Goal: Task Accomplishment & Management: Use online tool/utility

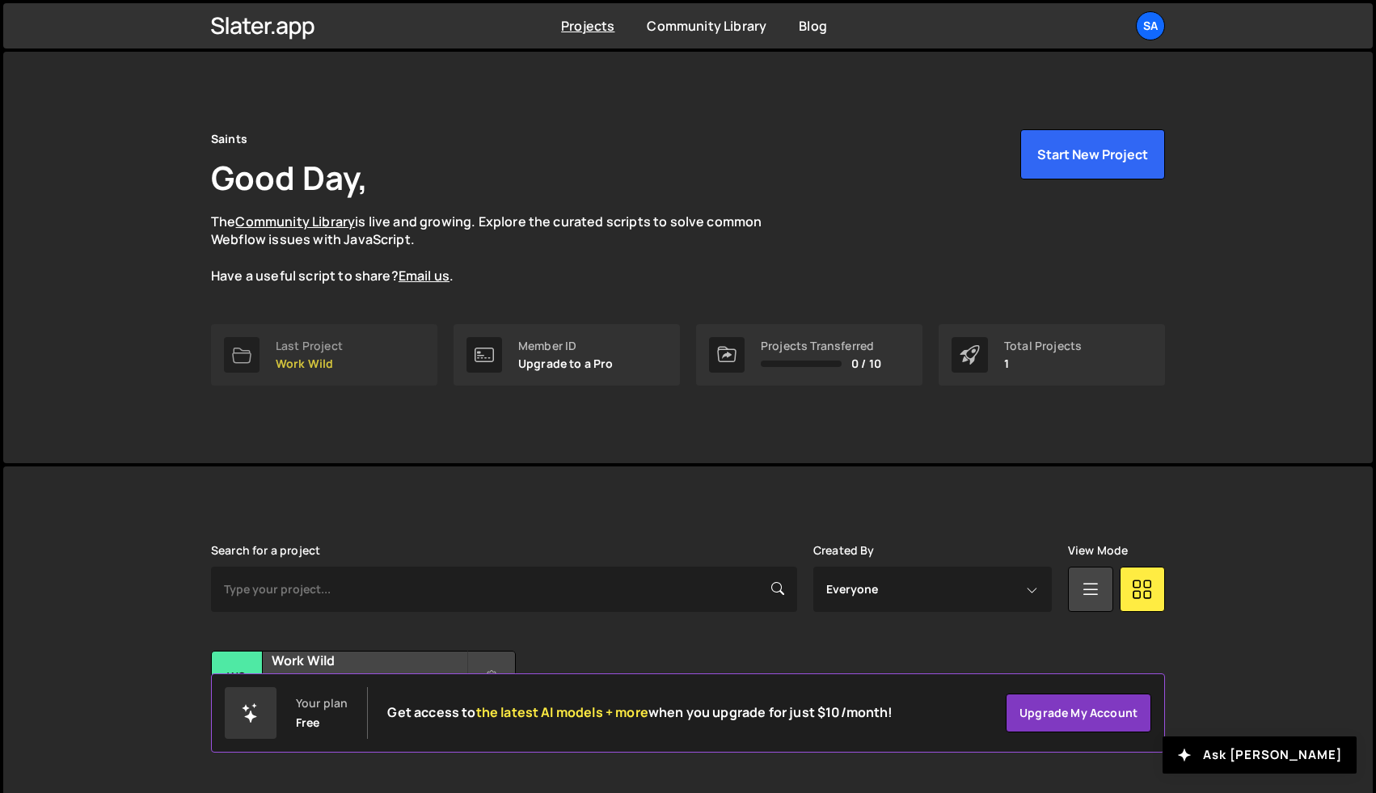
click at [354, 349] on link "Last Project Work Wild" at bounding box center [324, 354] width 226 height 61
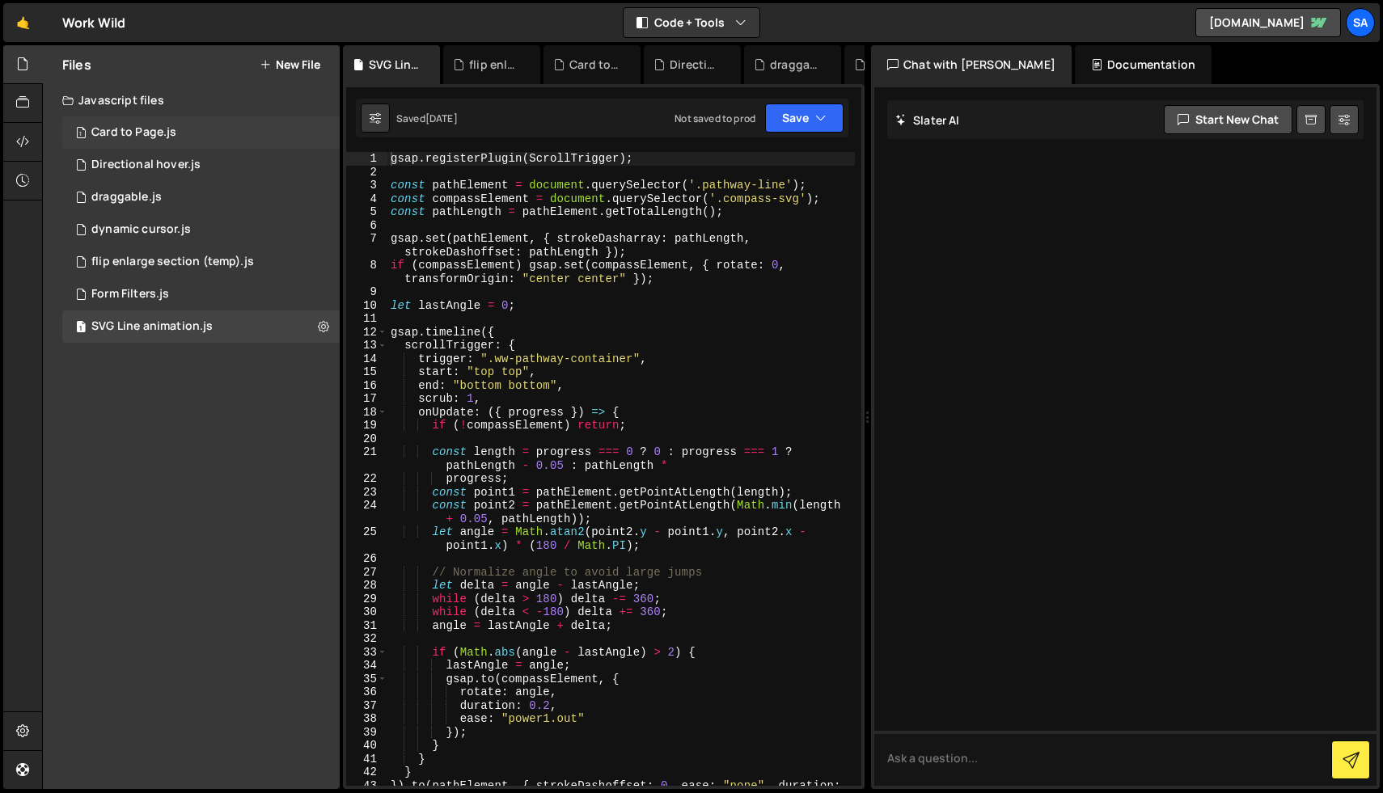
click at [201, 121] on div "1 Card to Page.js 0" at bounding box center [200, 132] width 277 height 32
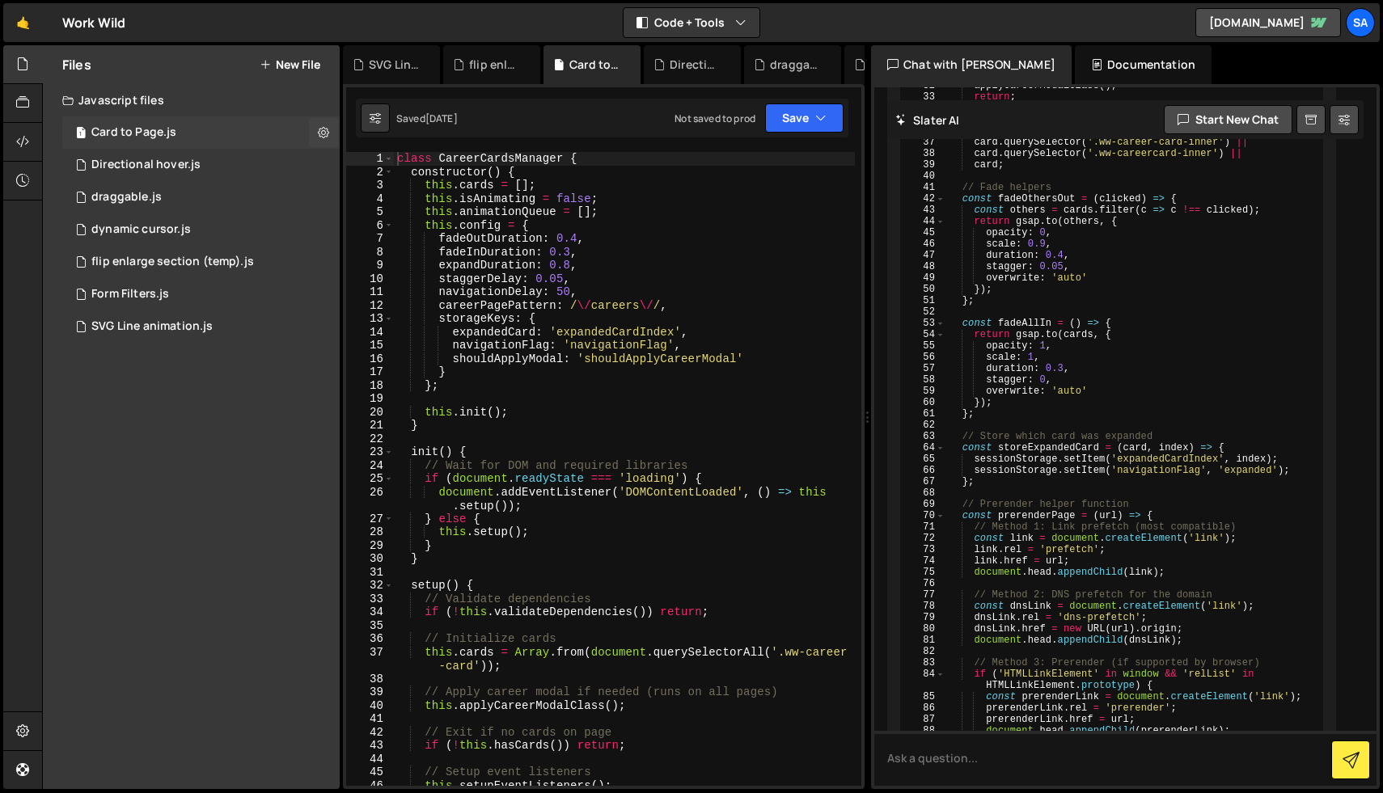
scroll to position [5170, 0]
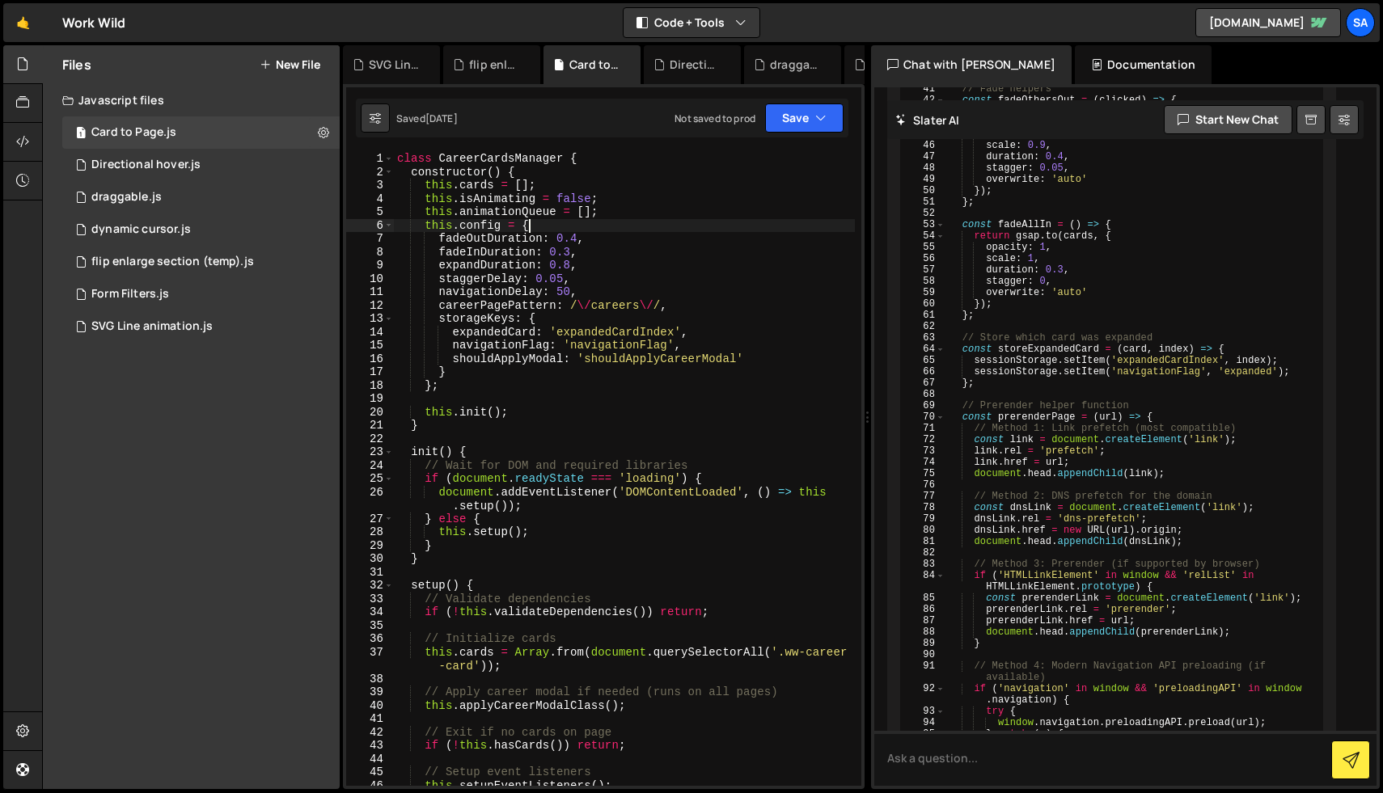
click at [526, 230] on div "class CareerCardsManager { constructor ( ) { this . cards = [ ] ; this . isAnim…" at bounding box center [624, 482] width 461 height 661
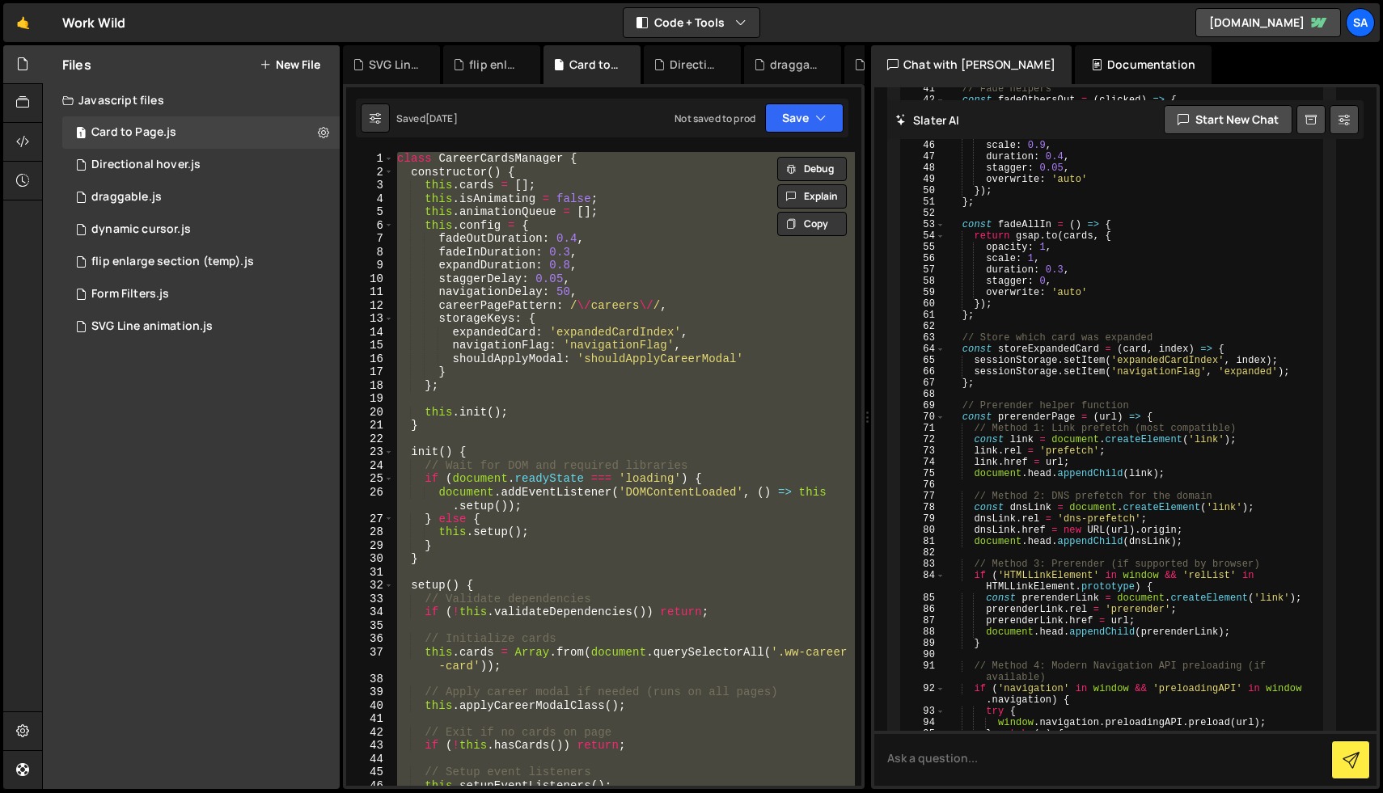
click at [571, 315] on div "class CareerCardsManager { constructor ( ) { this . cards = [ ] ; this . isAnim…" at bounding box center [624, 469] width 461 height 634
paste textarea
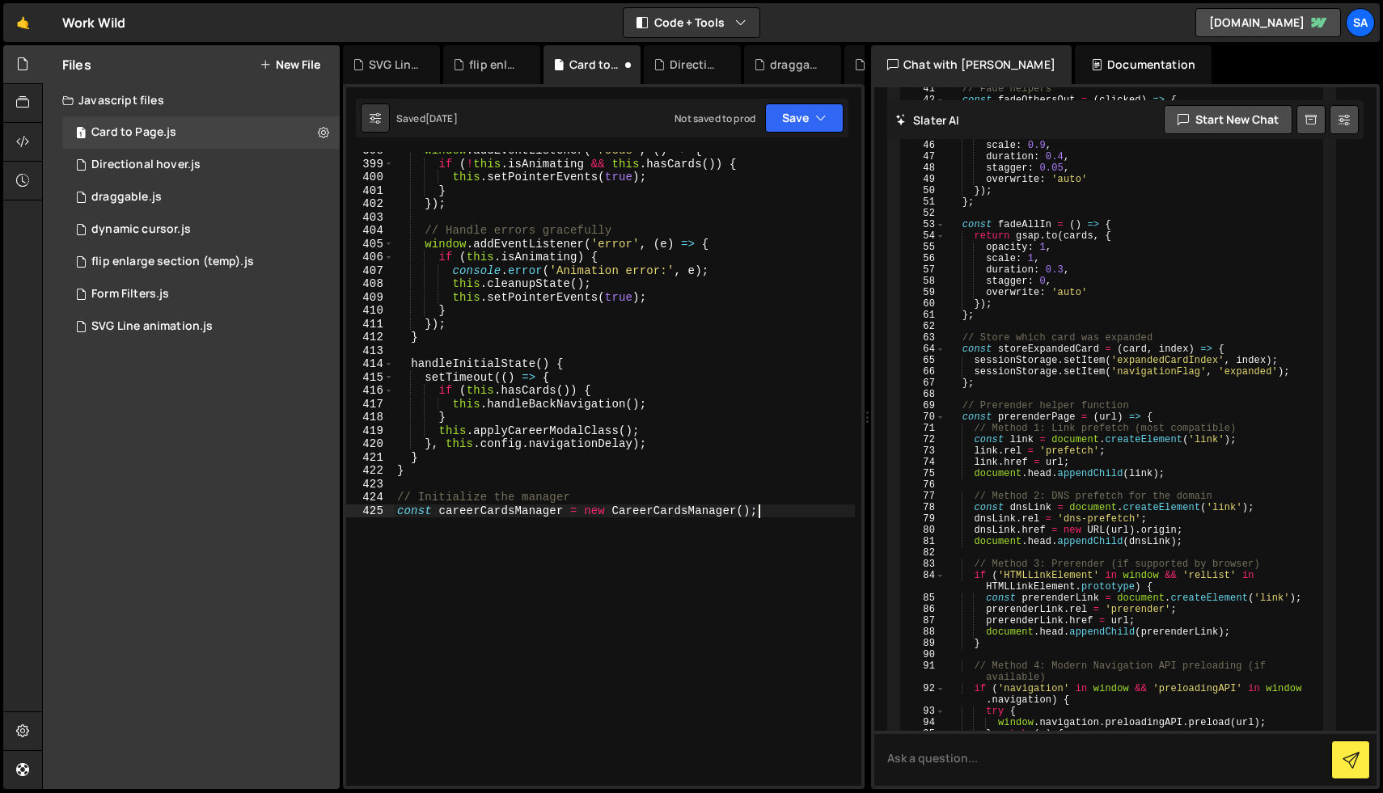
scroll to position [5193, 0]
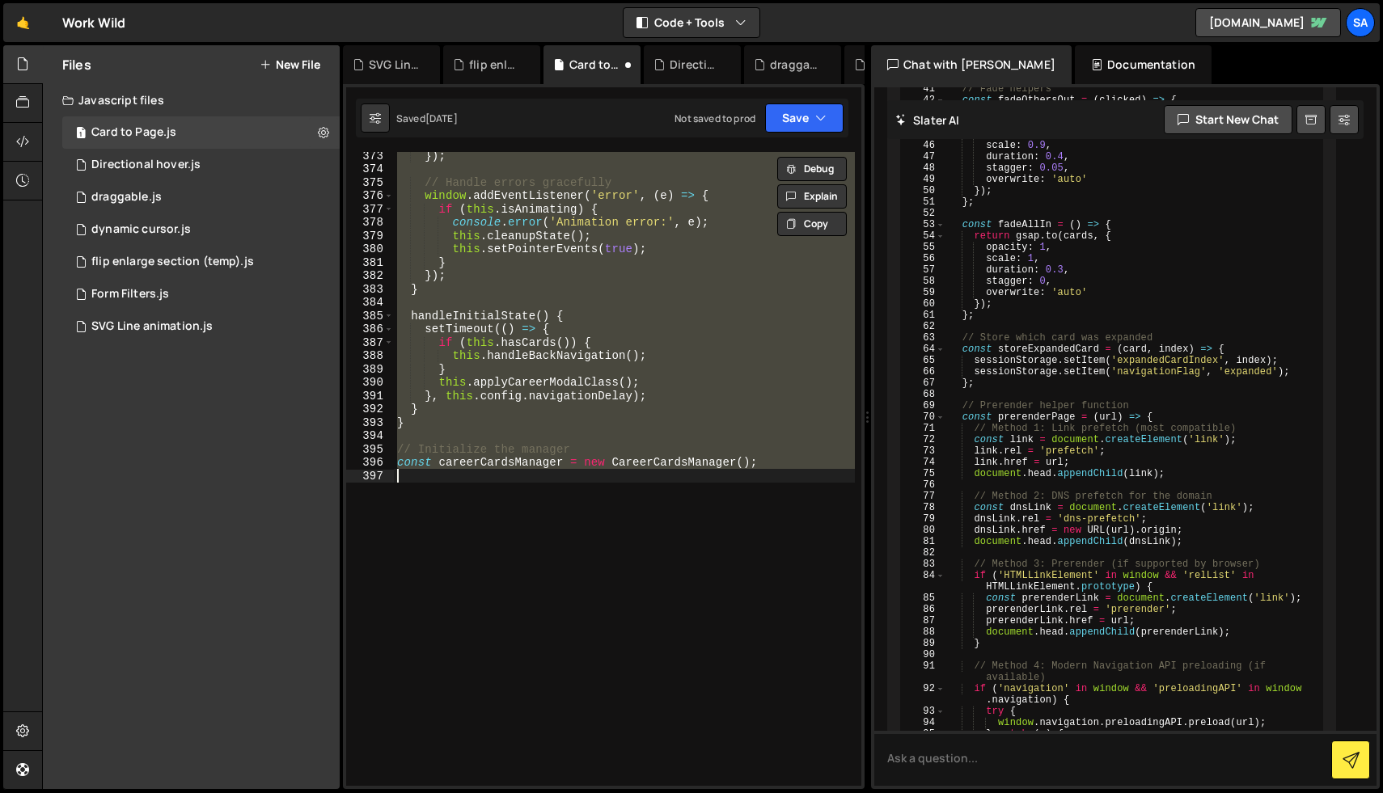
type textarea "// Initialize the manager const careerCardsManager = new CareerCardsManager();"
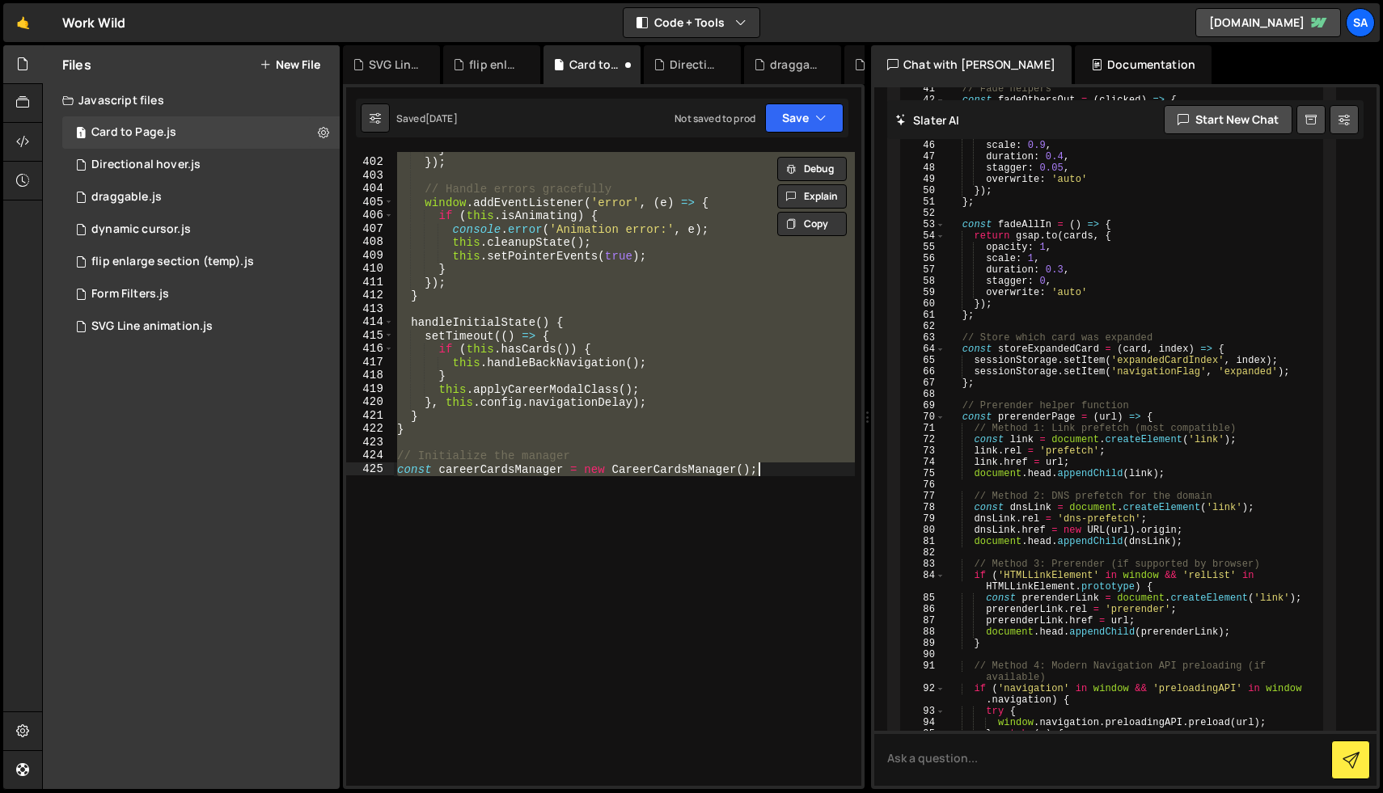
scroll to position [5601, 0]
click at [805, 118] on button "Save" at bounding box center [804, 118] width 78 height 29
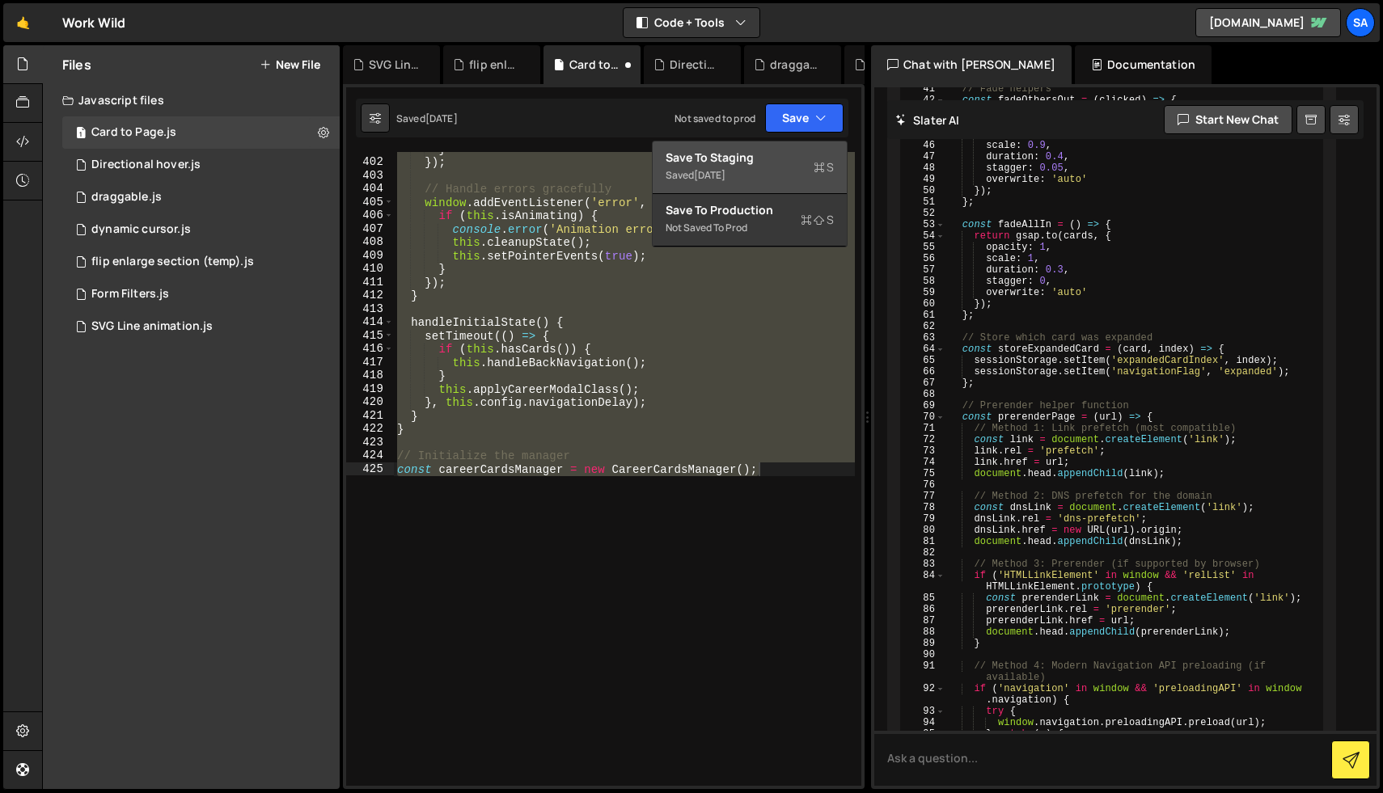
click at [747, 153] on div "Save to Staging S" at bounding box center [750, 158] width 168 height 16
